Goal: Information Seeking & Learning: Compare options

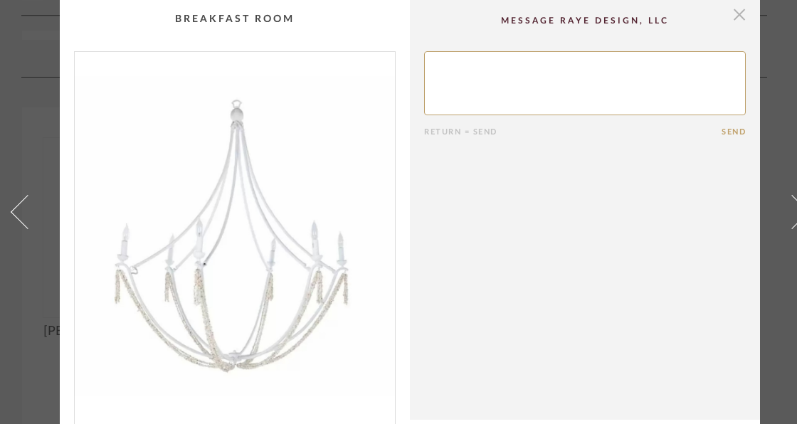
click at [736, 10] on span "button" at bounding box center [739, 14] width 28 height 28
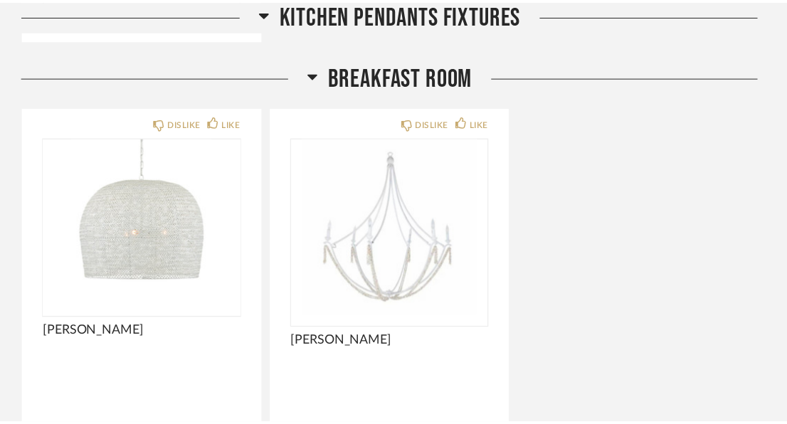
scroll to position [2733, 0]
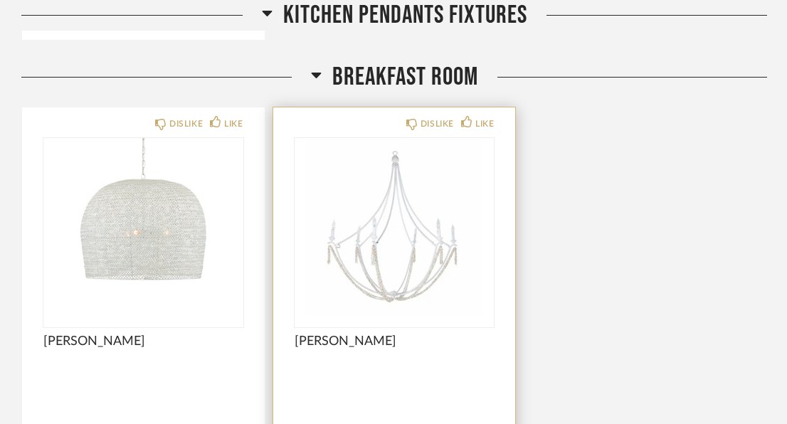
click at [419, 215] on img "0" at bounding box center [395, 227] width 200 height 178
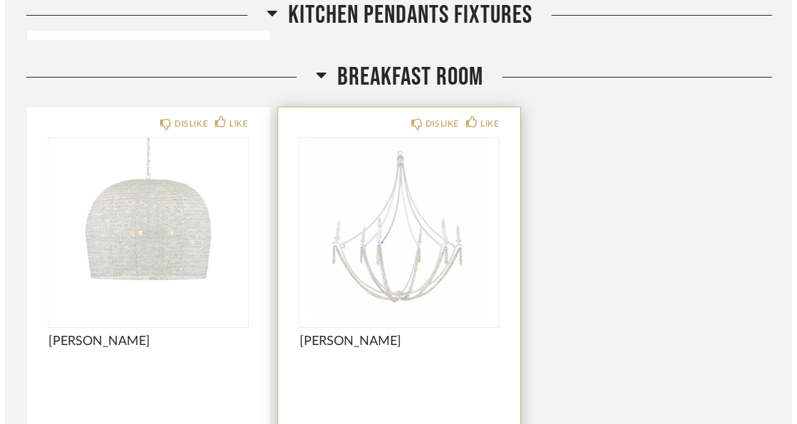
scroll to position [0, 0]
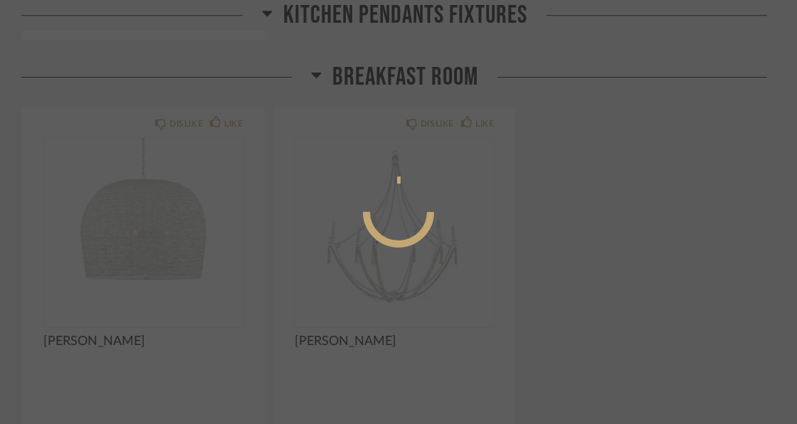
click at [656, 111] on div at bounding box center [398, 212] width 797 height 424
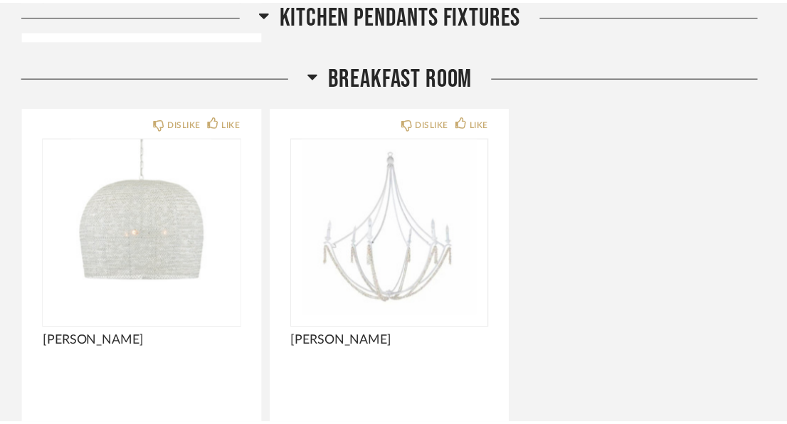
scroll to position [2733, 0]
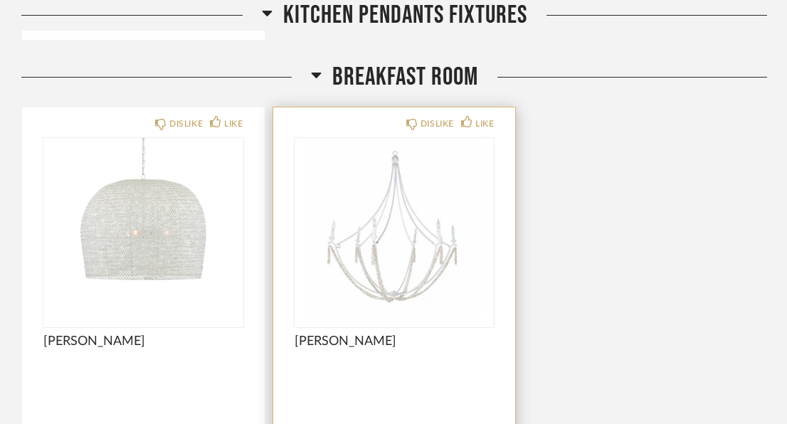
click at [428, 177] on img "0" at bounding box center [395, 227] width 200 height 178
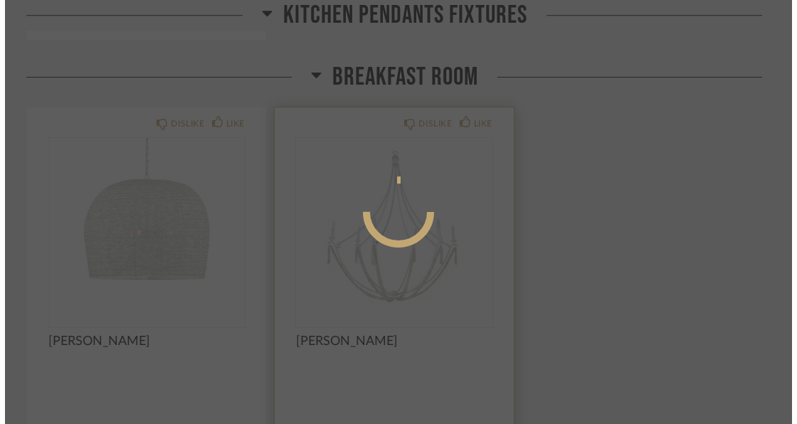
scroll to position [0, 0]
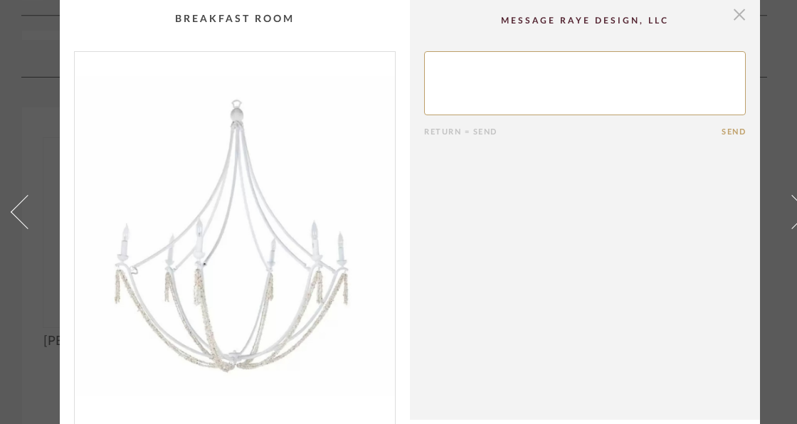
click at [736, 16] on span "button" at bounding box center [739, 14] width 28 height 28
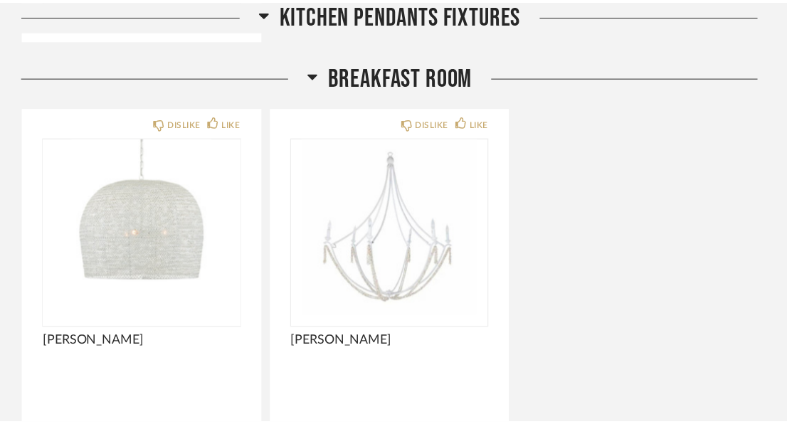
scroll to position [2733, 0]
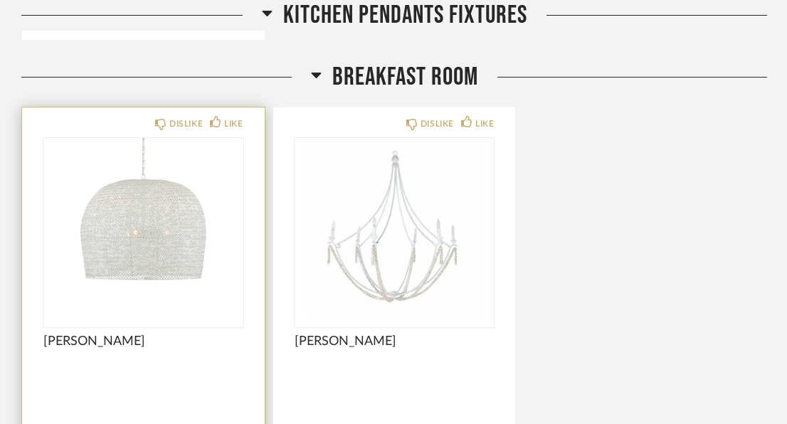
click at [147, 208] on img "0" at bounding box center [143, 227] width 200 height 178
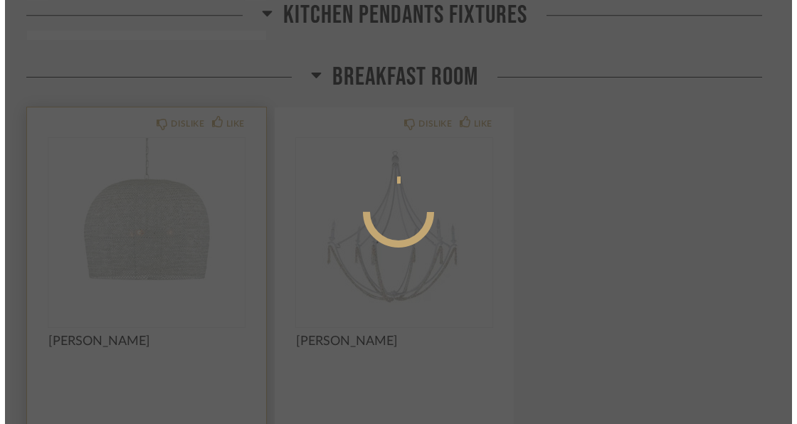
scroll to position [0, 0]
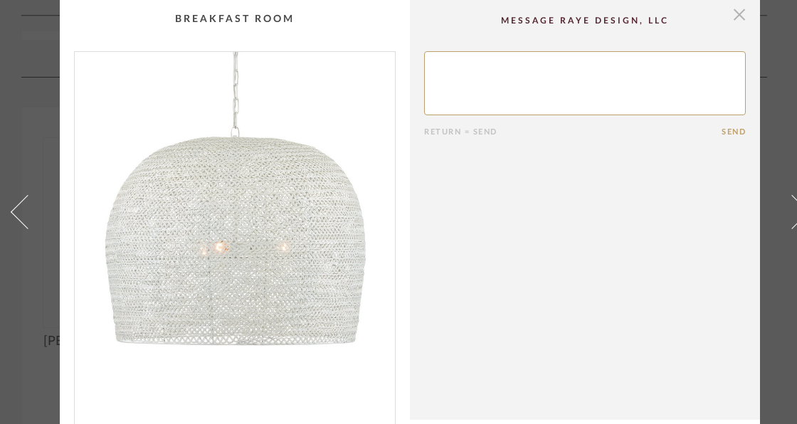
click at [741, 23] on span "button" at bounding box center [739, 14] width 28 height 28
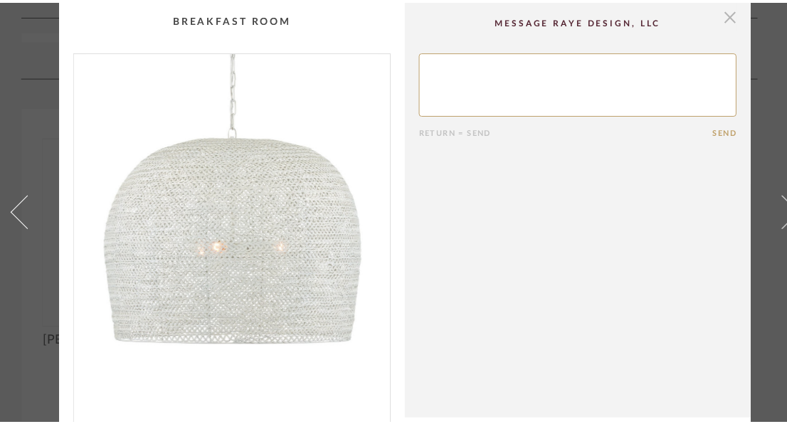
scroll to position [2733, 0]
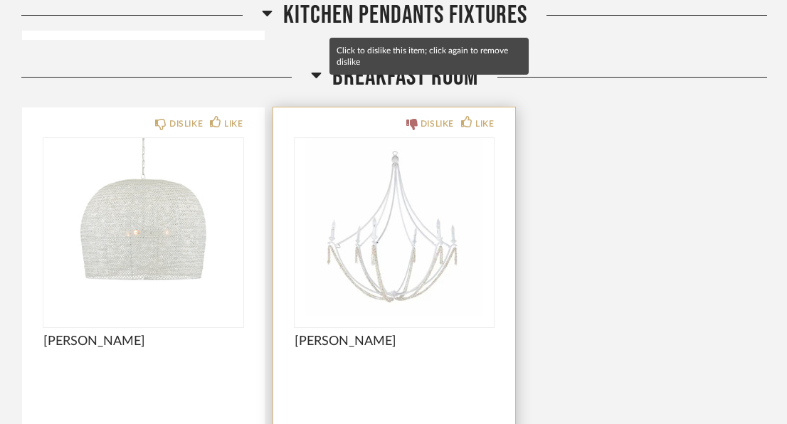
click at [442, 117] on div "DISLIKE" at bounding box center [437, 124] width 33 height 14
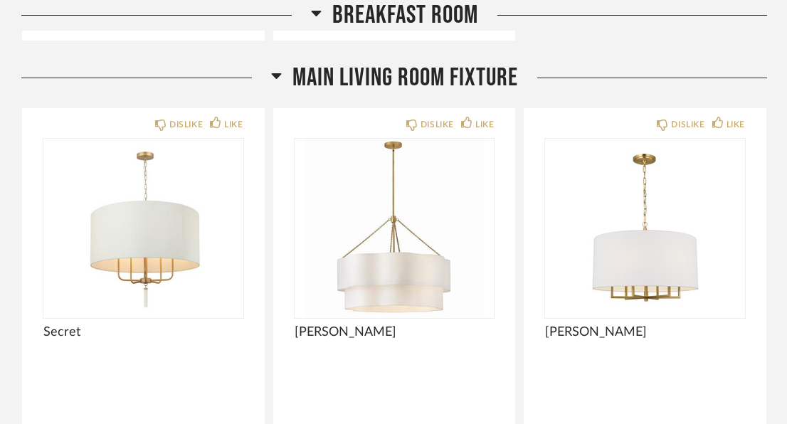
scroll to position [3215, 0]
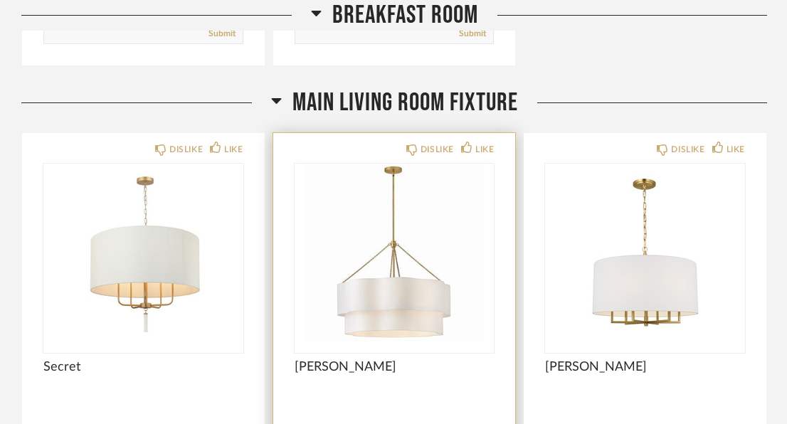
click at [352, 267] on img "0" at bounding box center [395, 253] width 200 height 178
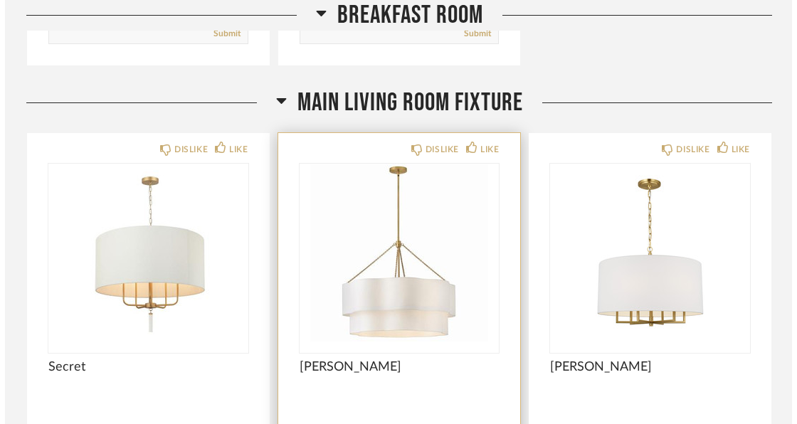
scroll to position [0, 0]
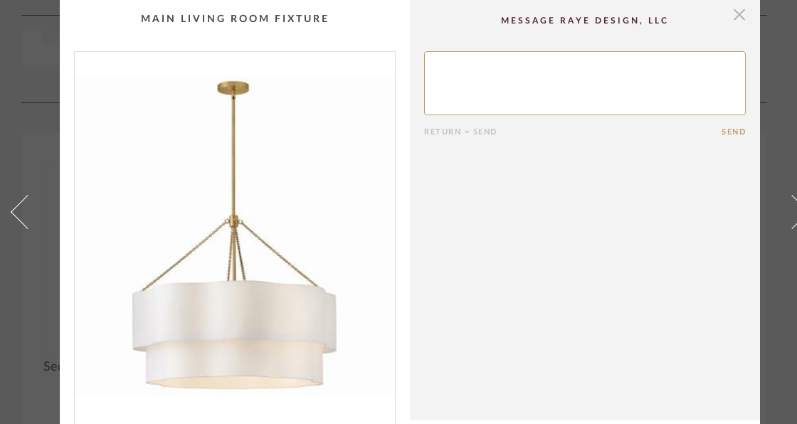
click at [744, 18] on span "button" at bounding box center [739, 14] width 28 height 28
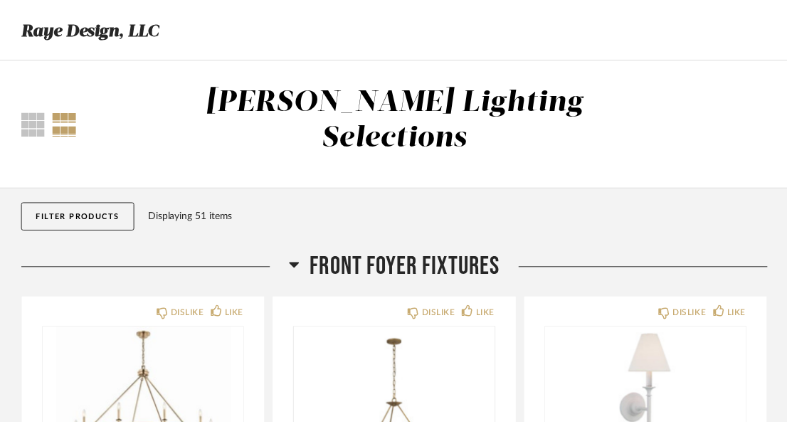
scroll to position [3215, 0]
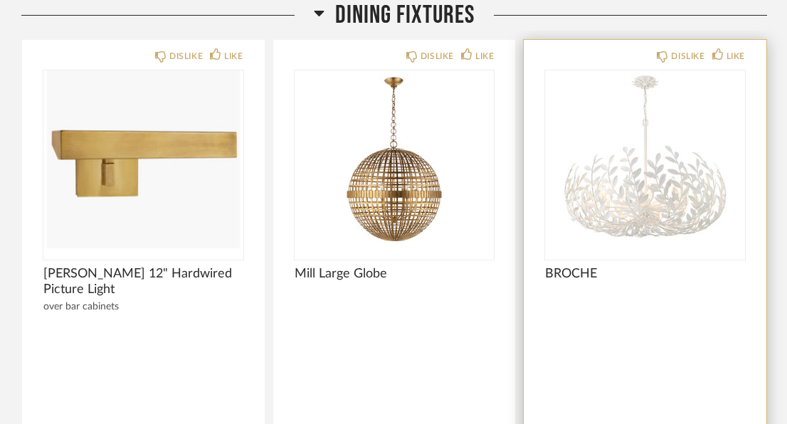
scroll to position [879, 0]
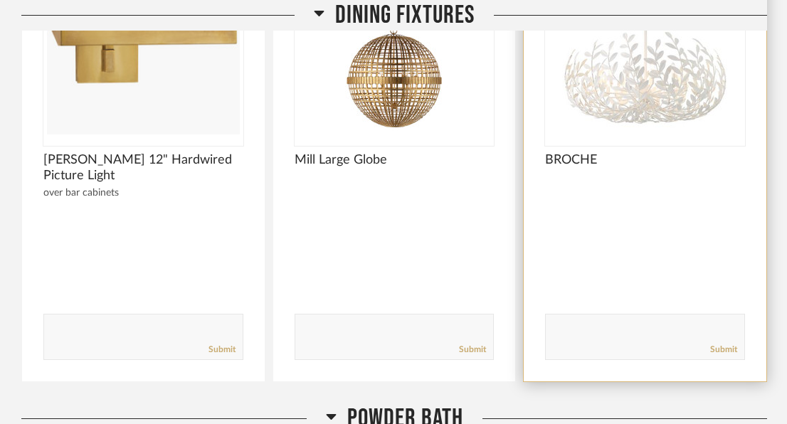
click at [662, 84] on img "0" at bounding box center [645, 46] width 200 height 178
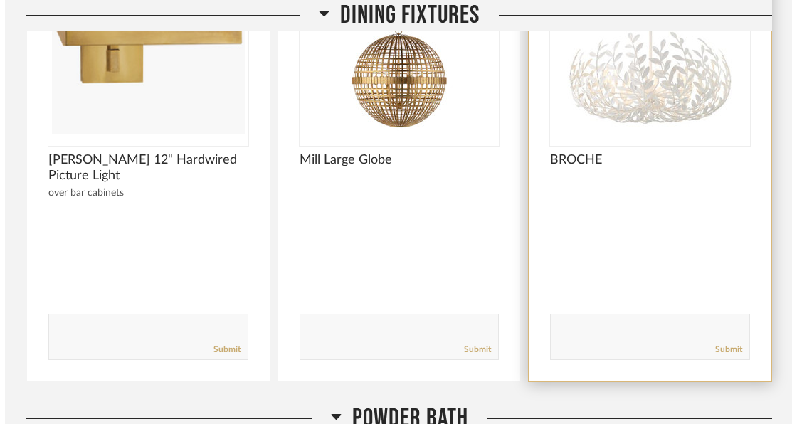
scroll to position [0, 0]
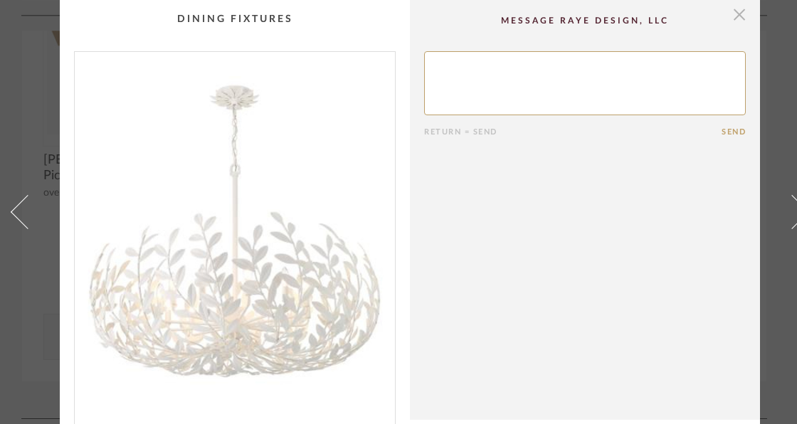
click at [736, 20] on span "button" at bounding box center [739, 14] width 28 height 28
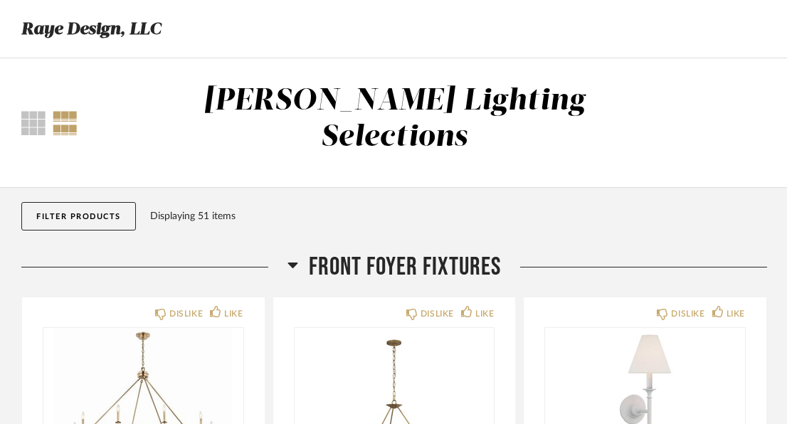
click at [648, 208] on div "Displaying 51 items" at bounding box center [455, 216] width 611 height 16
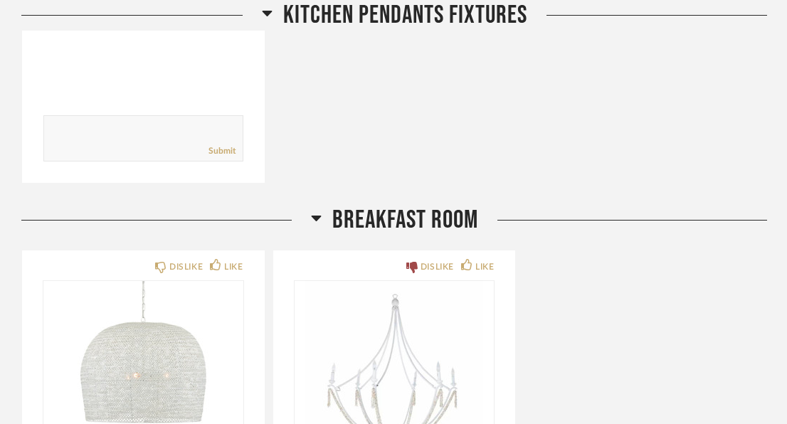
scroll to position [2718, 0]
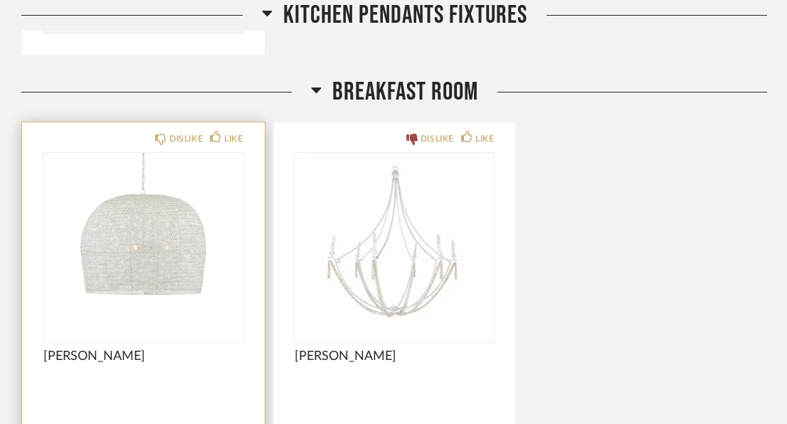
click at [155, 221] on img "0" at bounding box center [143, 242] width 200 height 178
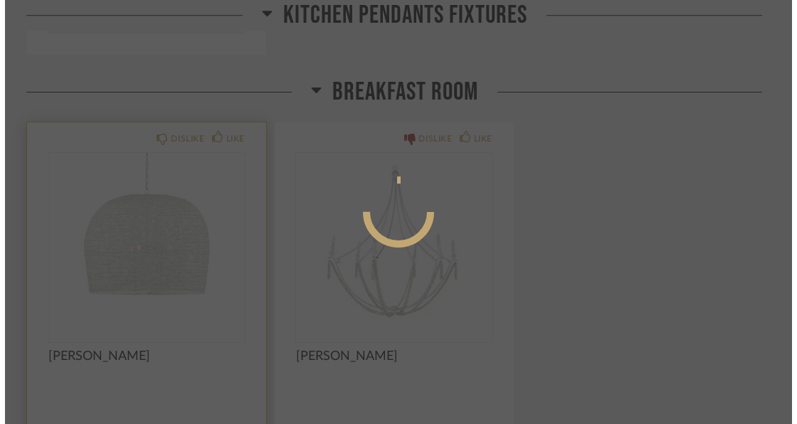
scroll to position [0, 0]
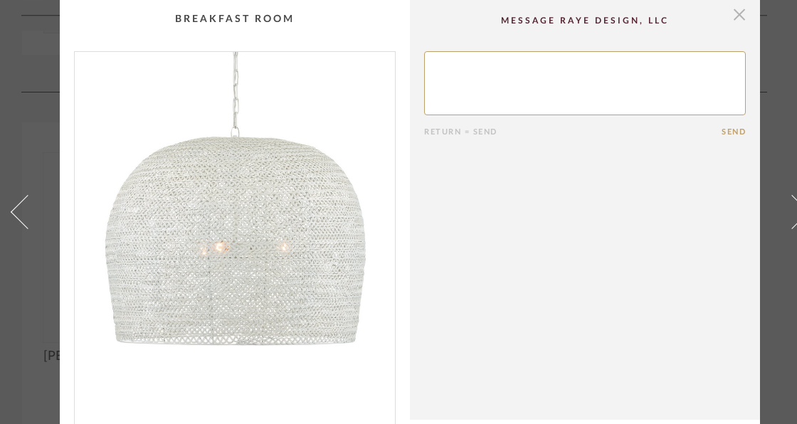
click at [742, 24] on span "button" at bounding box center [739, 14] width 28 height 28
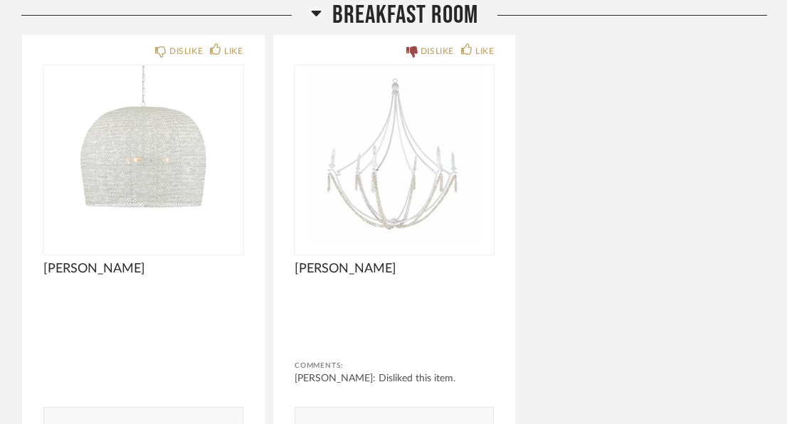
scroll to position [2775, 0]
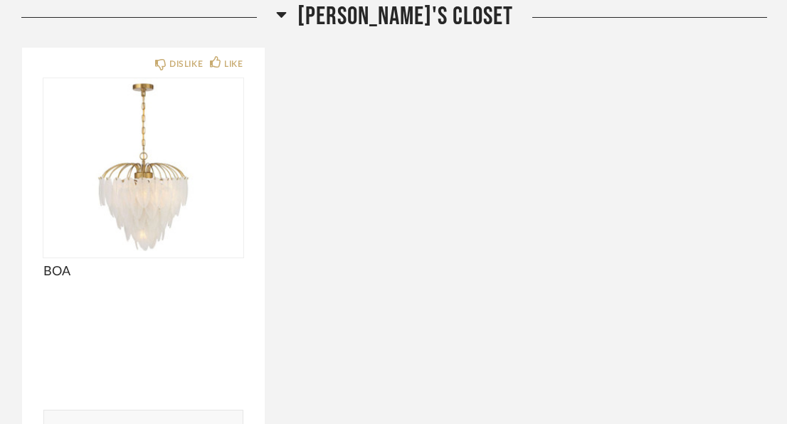
scroll to position [6817, 0]
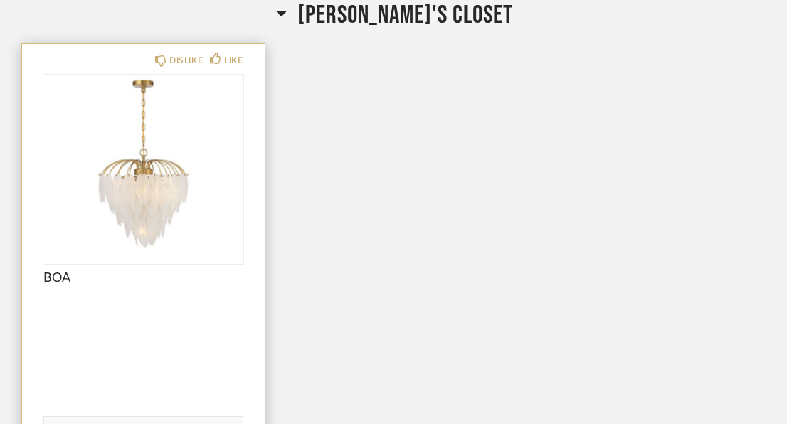
click at [193, 157] on img "0" at bounding box center [143, 164] width 200 height 178
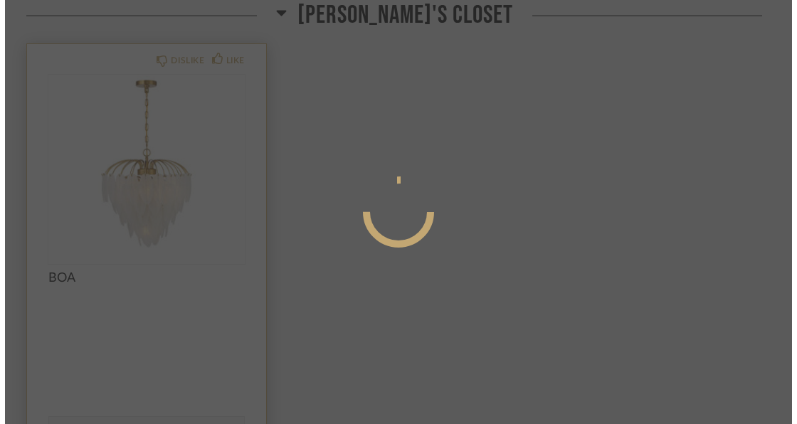
scroll to position [0, 0]
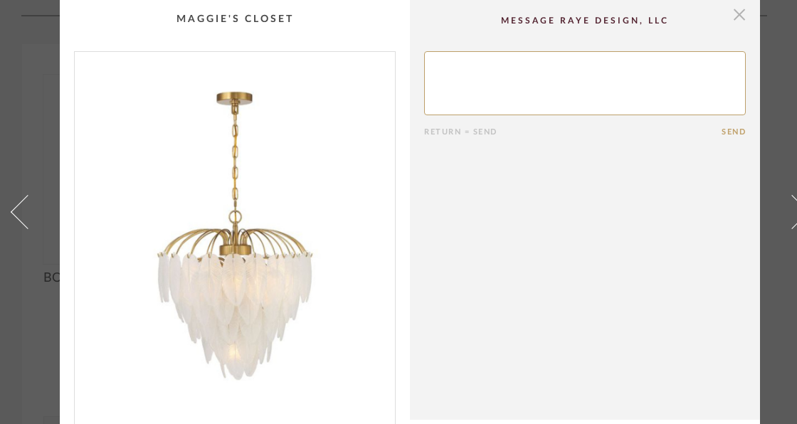
click at [737, 7] on span "button" at bounding box center [739, 14] width 28 height 28
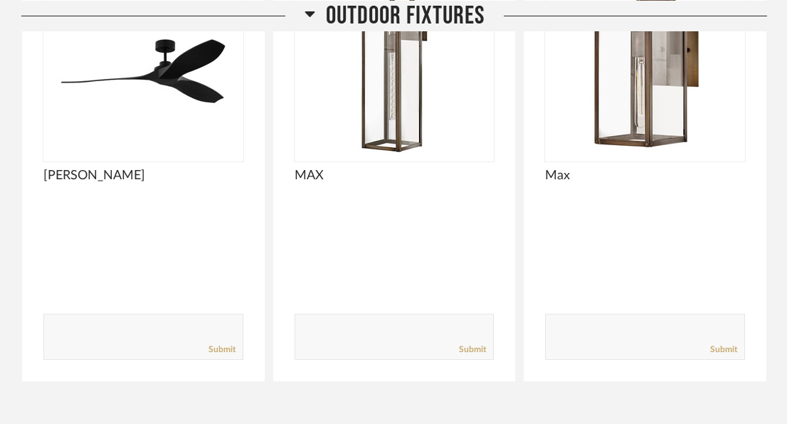
scroll to position [13743, 0]
